Goal: Check status: Check status

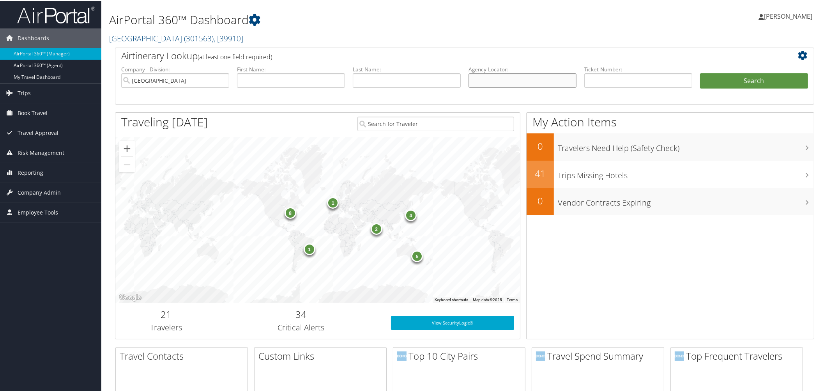
click at [497, 87] on input "text" at bounding box center [523, 79] width 108 height 14
paste input "YLWMLU"
type input "YLWMLU"
click at [700, 72] on button "Search" at bounding box center [754, 80] width 108 height 16
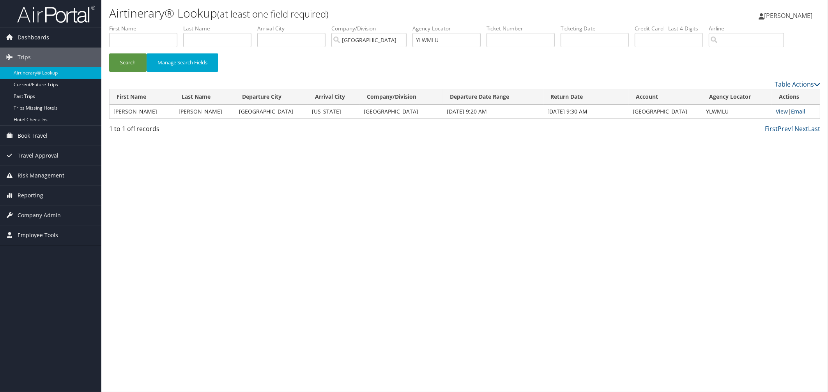
click at [776, 115] on link "View" at bounding box center [782, 111] width 12 height 7
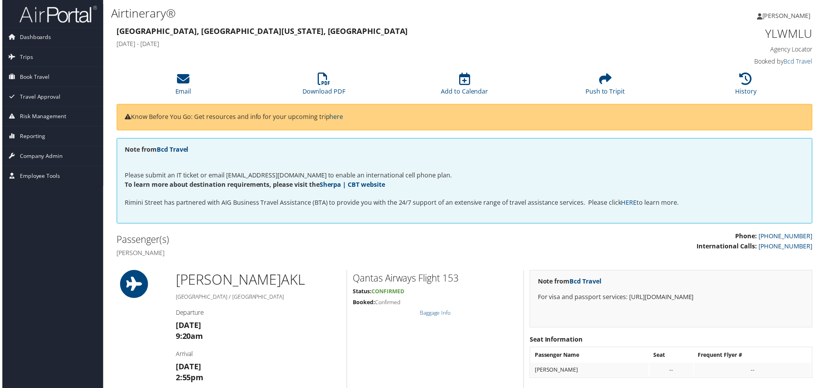
scroll to position [146, 0]
